Goal: Navigation & Orientation: Find specific page/section

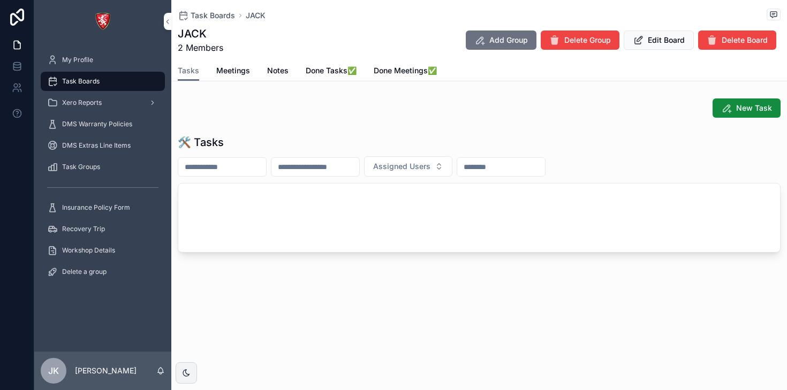
click at [223, 19] on span "Task Boards" at bounding box center [213, 15] width 44 height 11
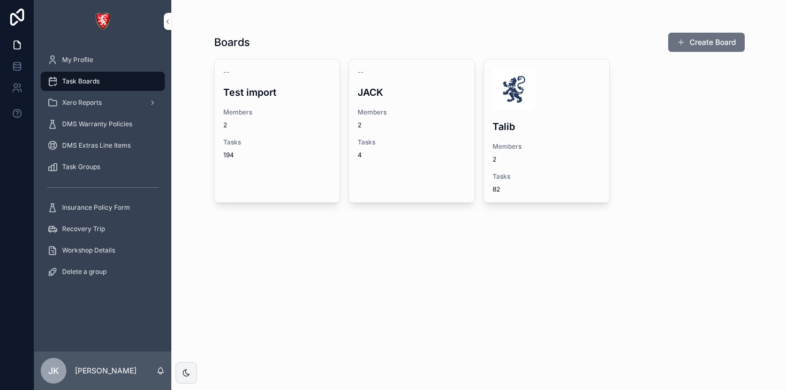
click at [370, 167] on div "-- [PERSON_NAME] Members 2 Tasks 4" at bounding box center [411, 113] width 125 height 109
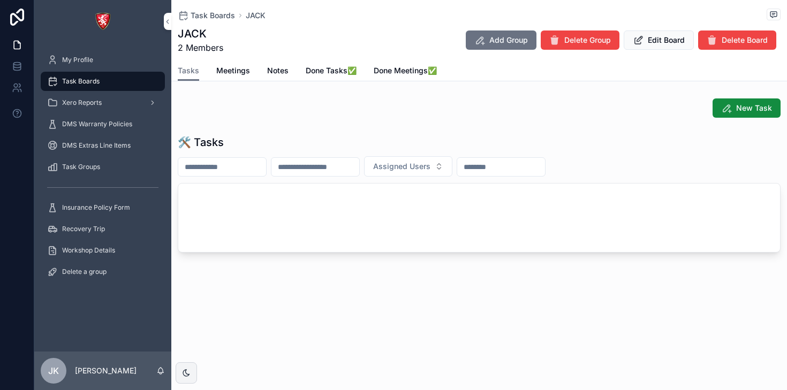
click at [320, 75] on span "Done Tasks✅" at bounding box center [331, 70] width 51 height 11
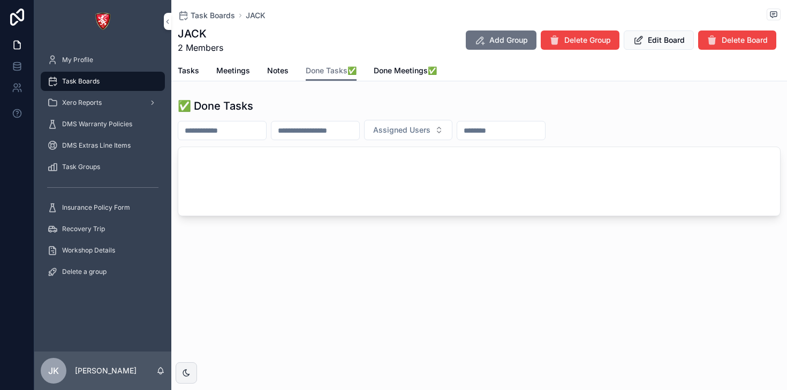
click at [388, 76] on span "Done Meetings✅" at bounding box center [405, 70] width 63 height 11
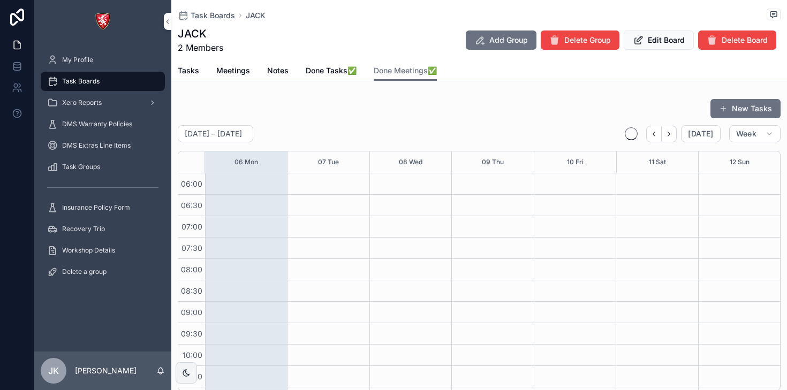
scroll to position [257, 0]
click at [231, 71] on span "Meetings" at bounding box center [233, 70] width 34 height 11
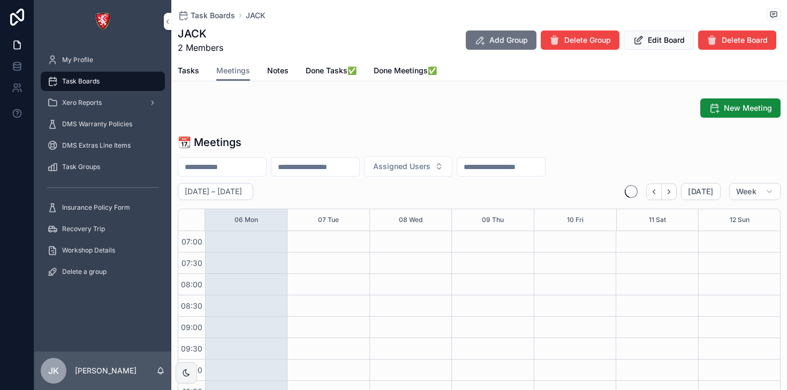
scroll to position [300, 0]
click at [199, 72] on div "Tasks Meetings Notes Done Tasks✅ Done Meetings✅" at bounding box center [479, 70] width 603 height 20
click at [189, 78] on link "Tasks" at bounding box center [188, 71] width 21 height 21
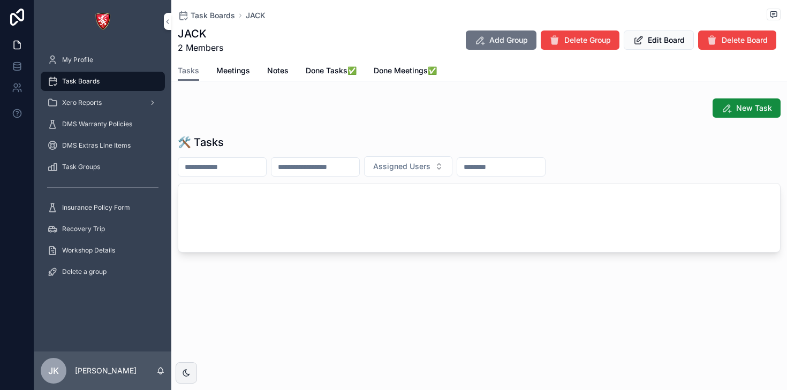
click at [224, 78] on link "Meetings" at bounding box center [233, 71] width 34 height 21
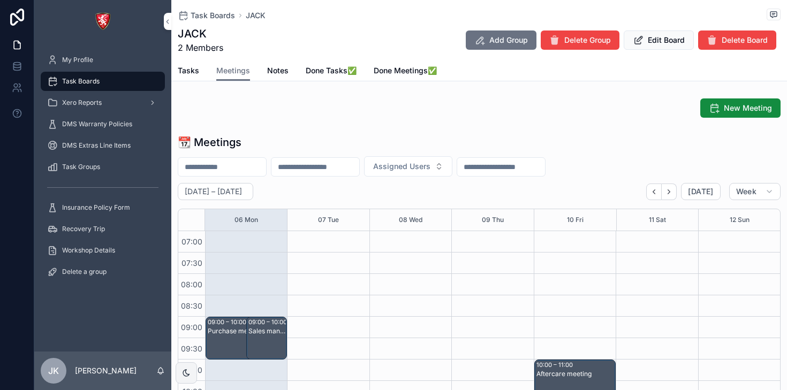
scroll to position [300, 0]
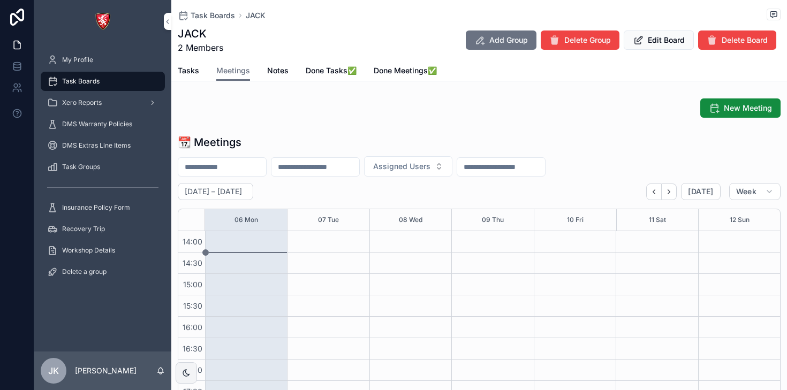
click at [274, 70] on span "Notes" at bounding box center [277, 70] width 21 height 11
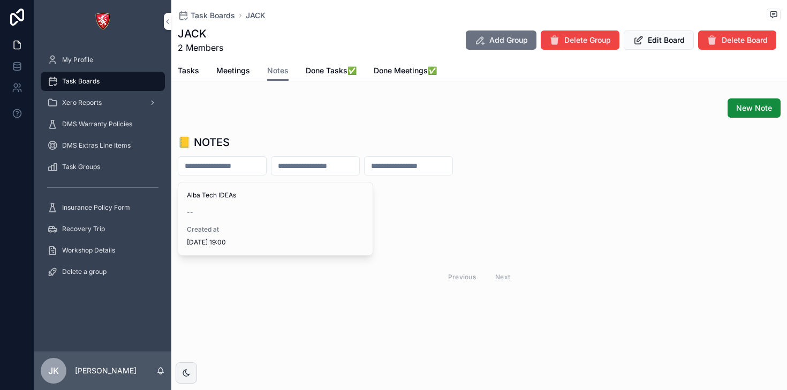
click at [283, 226] on span "Created at" at bounding box center [275, 229] width 177 height 9
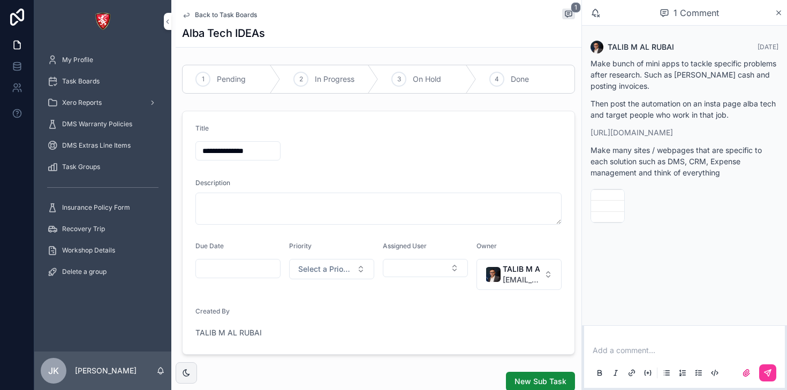
click at [187, 17] on icon "scrollable content" at bounding box center [186, 15] width 9 height 9
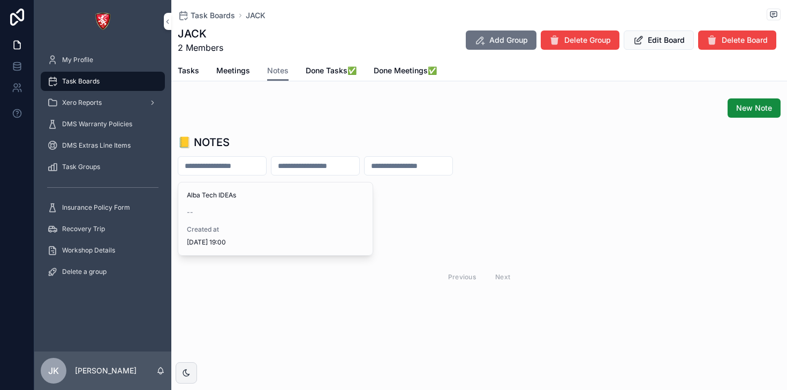
click at [199, 73] on div "Tasks Meetings Notes Done Tasks✅ Done Meetings✅" at bounding box center [479, 70] width 603 height 20
click at [195, 74] on span "Tasks" at bounding box center [188, 70] width 21 height 11
